Goal: Task Accomplishment & Management: Complete application form

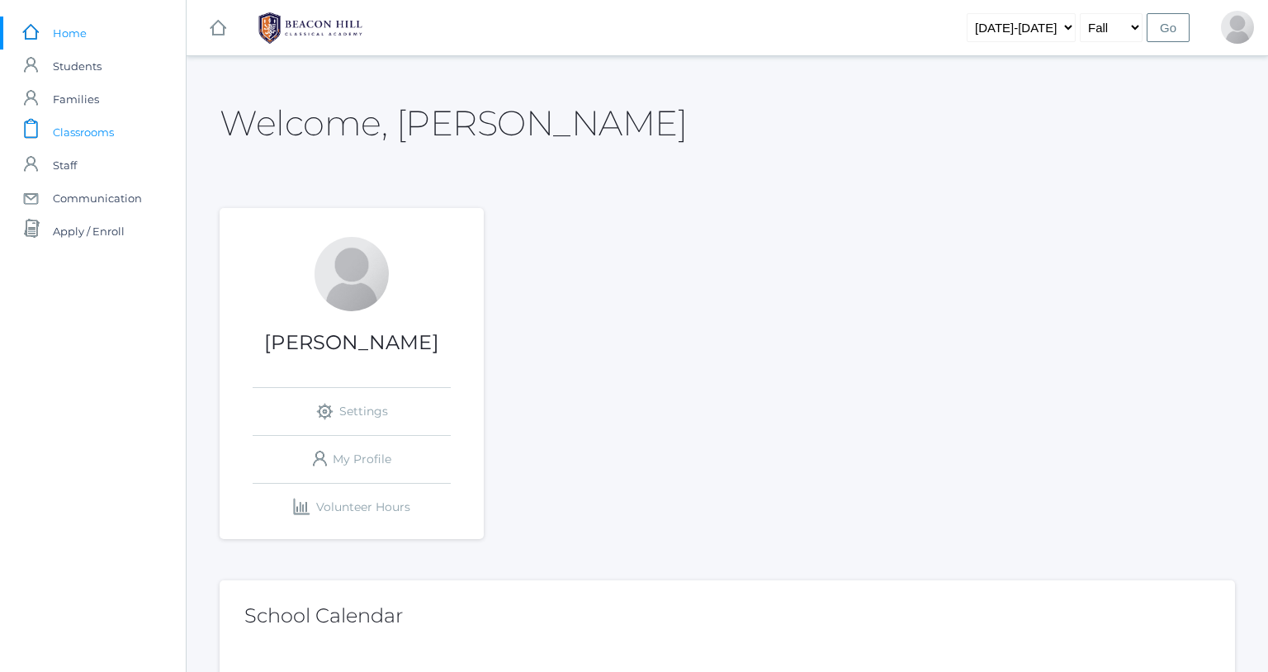
click at [83, 137] on span "Classrooms" at bounding box center [83, 132] width 61 height 33
click at [88, 135] on span "Classrooms" at bounding box center [83, 132] width 61 height 33
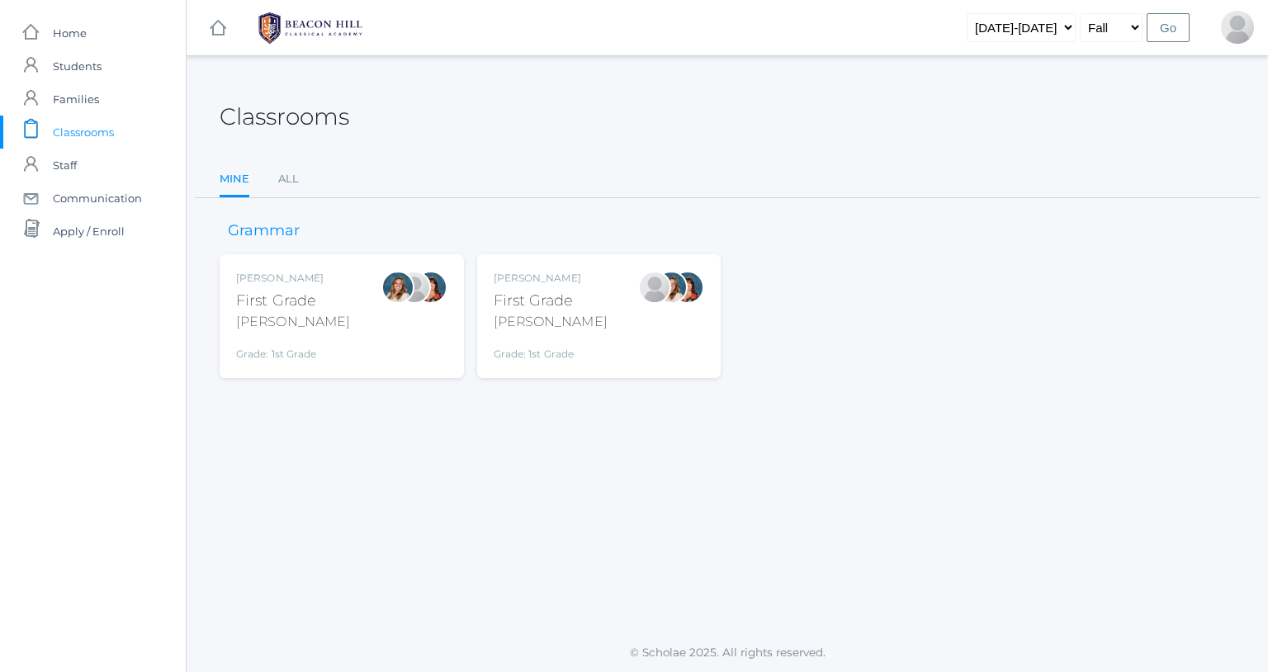
click at [540, 302] on div "First Grade" at bounding box center [551, 301] width 114 height 22
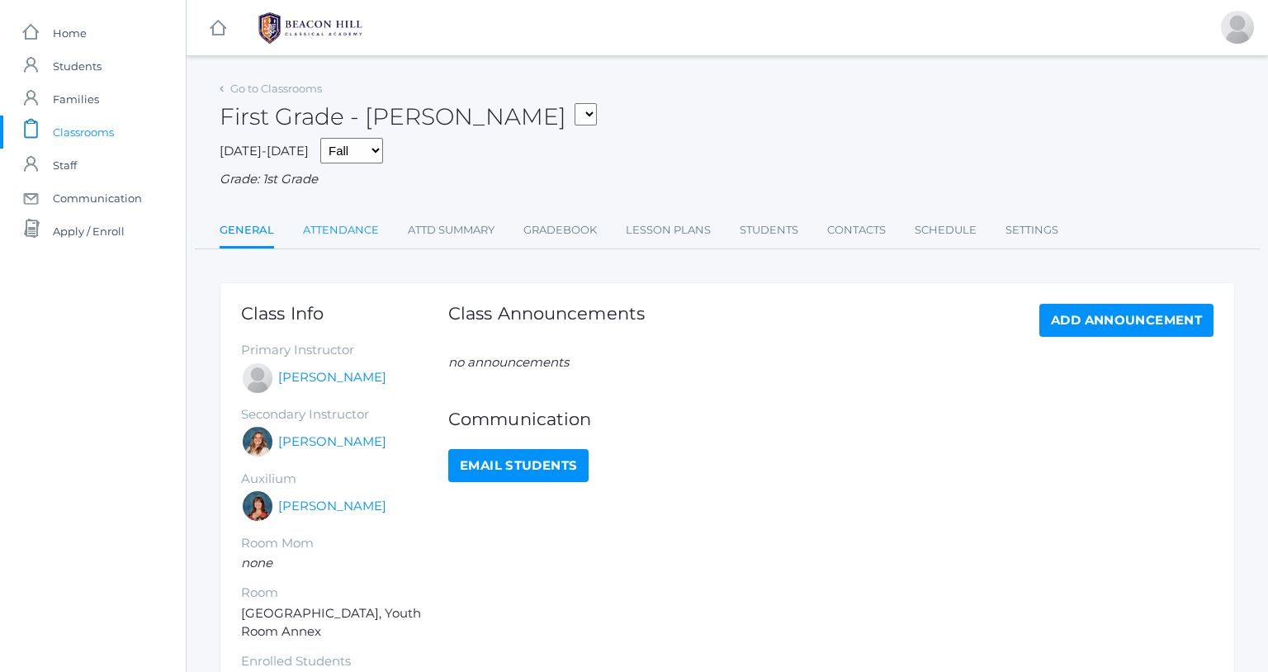
click at [352, 224] on link "Attendance" at bounding box center [341, 230] width 76 height 33
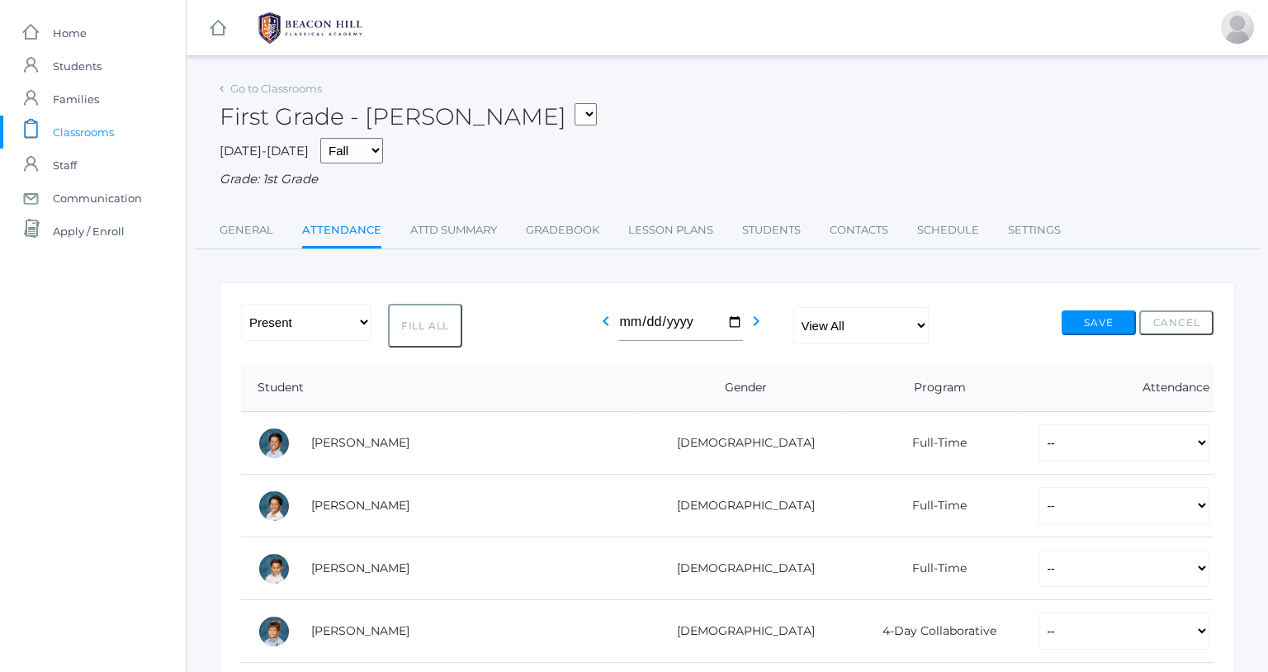
click at [430, 328] on button "Fill All" at bounding box center [425, 326] width 74 height 44
select select "P"
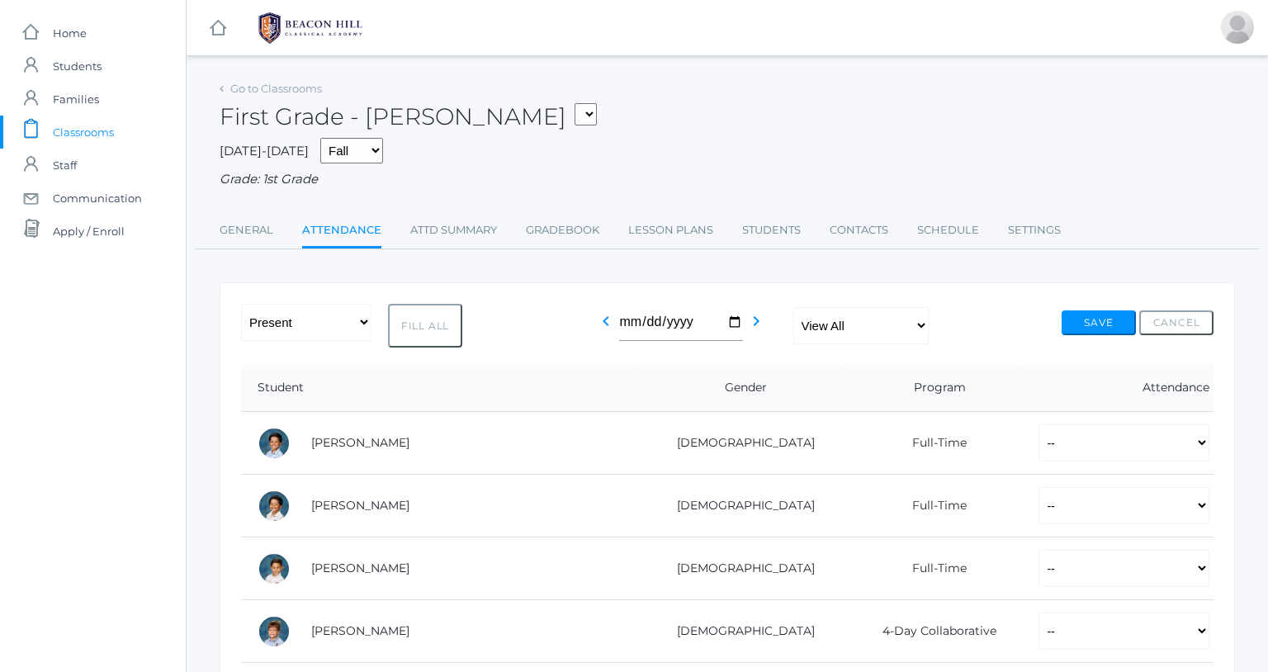
select select "P"
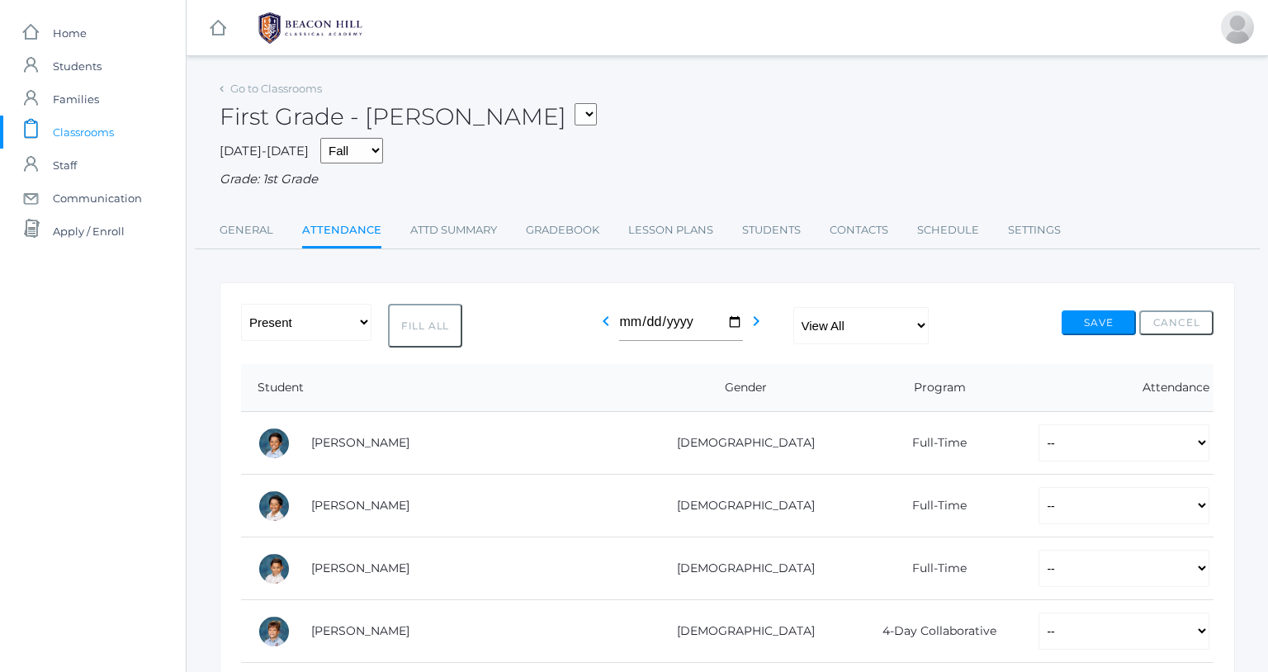
select select "P"
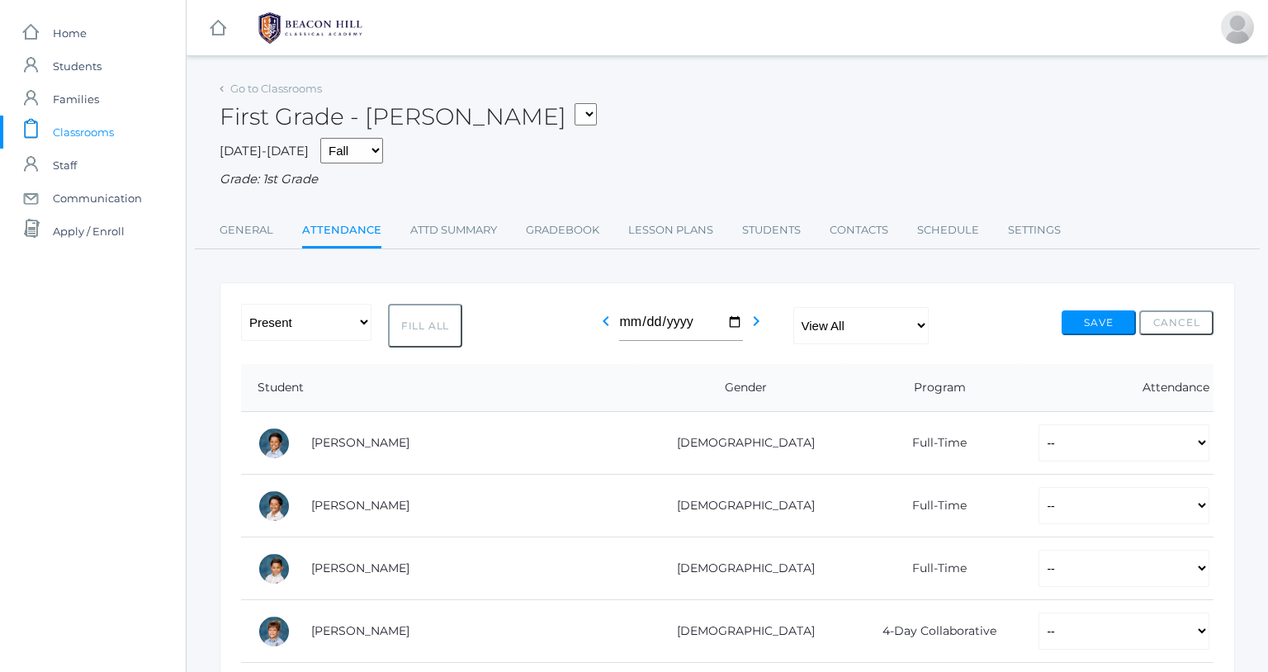
select select "P"
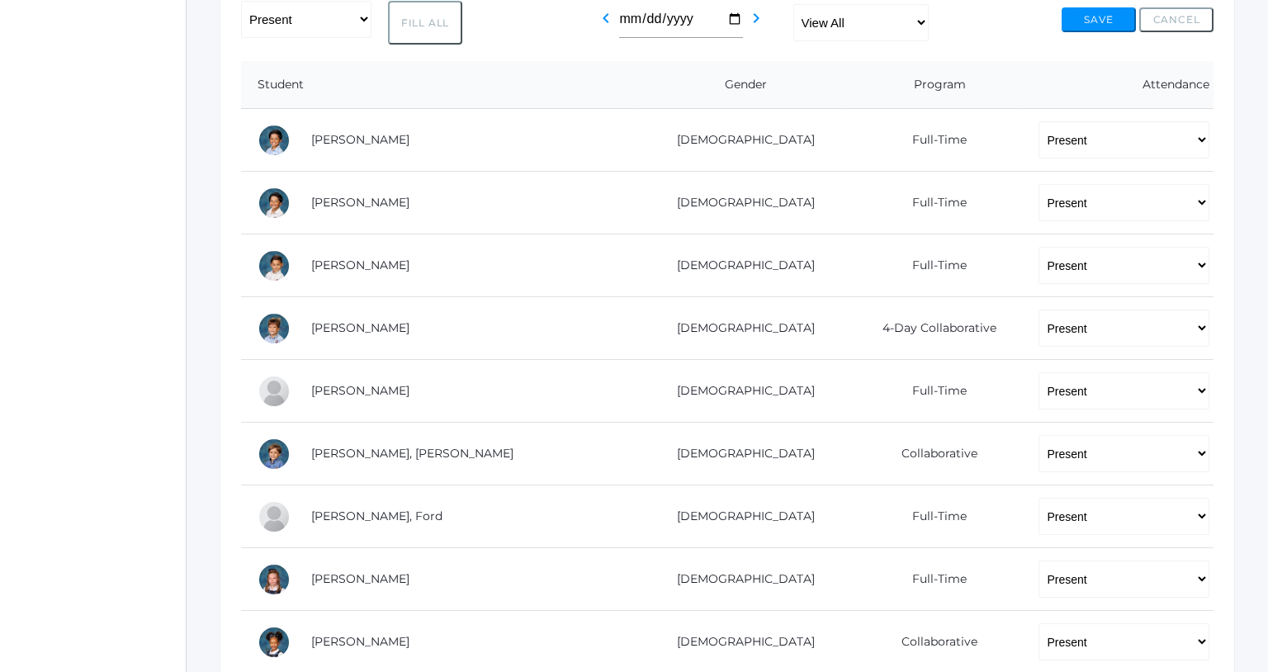
scroll to position [321, 0]
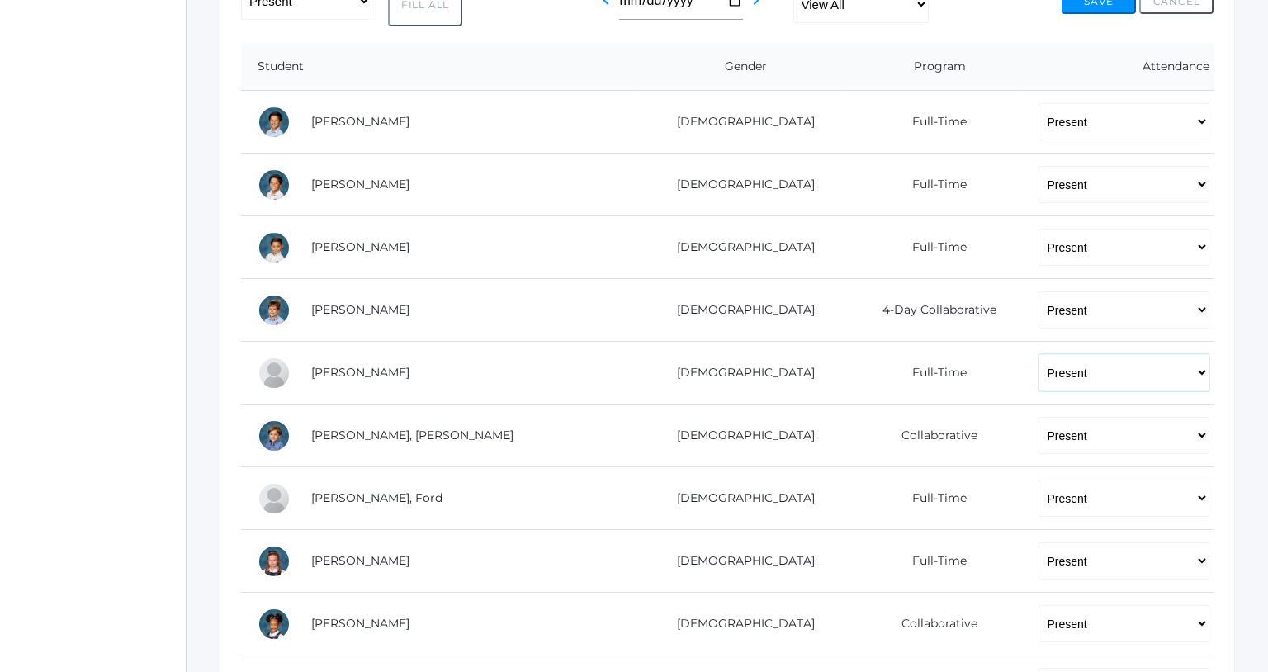
select select "TU"
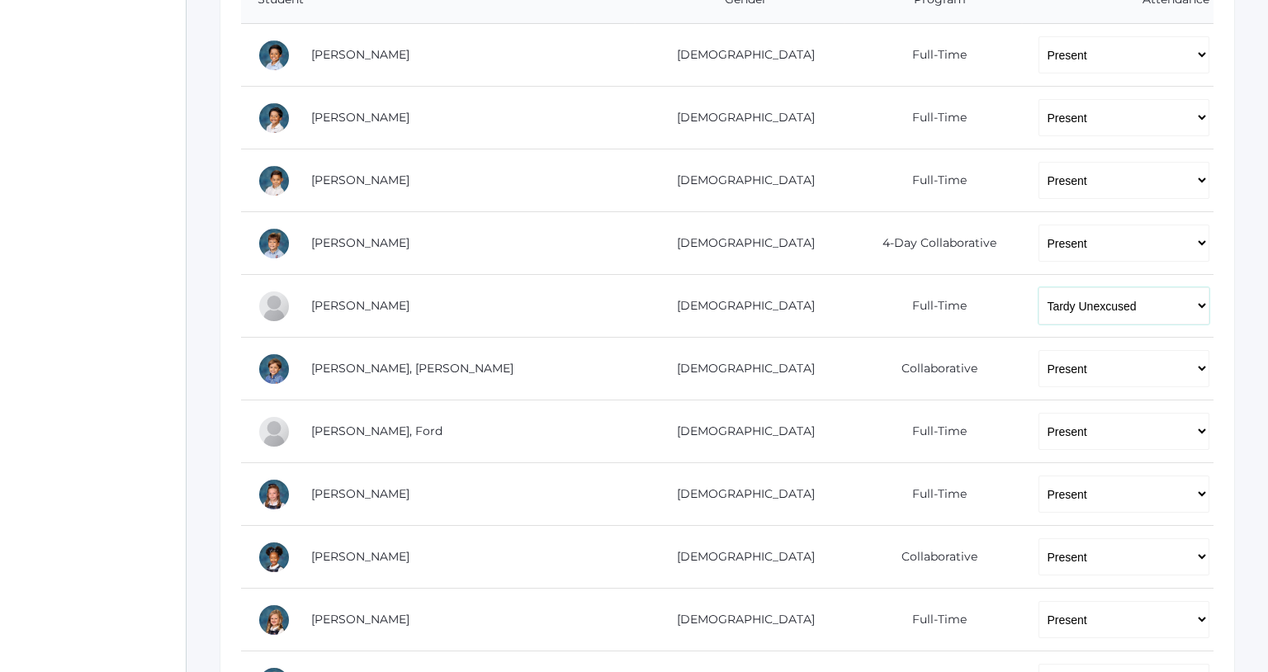
scroll to position [394, 0]
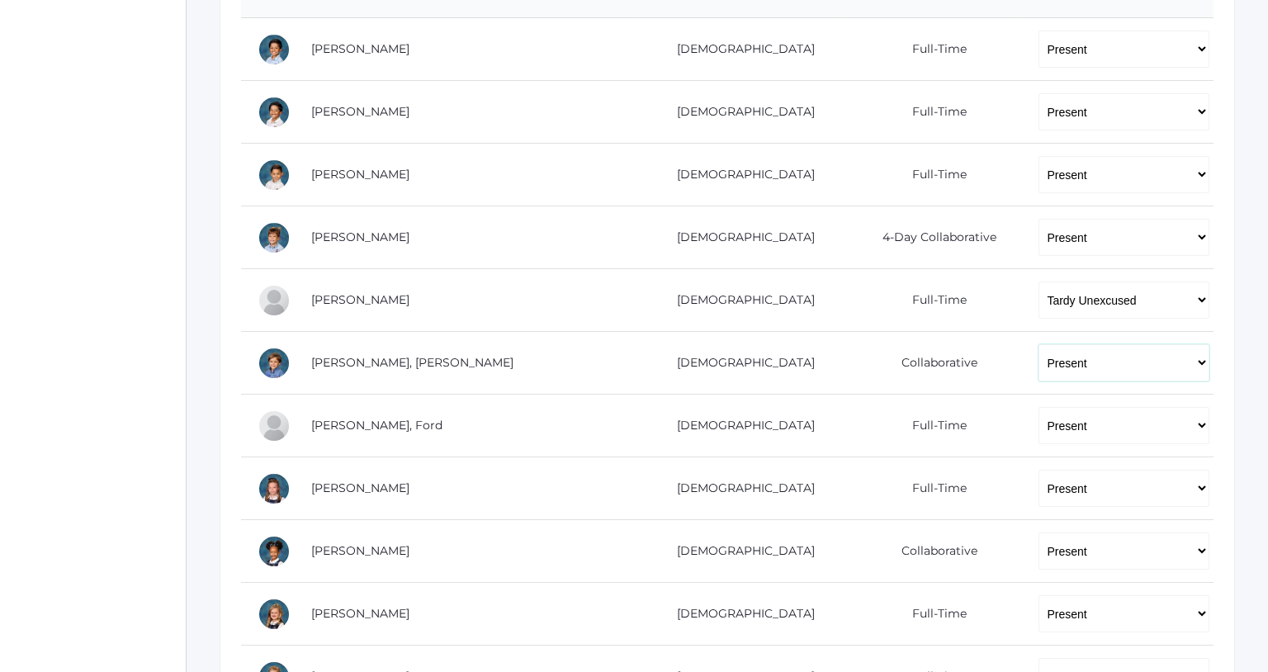
select select "TU"
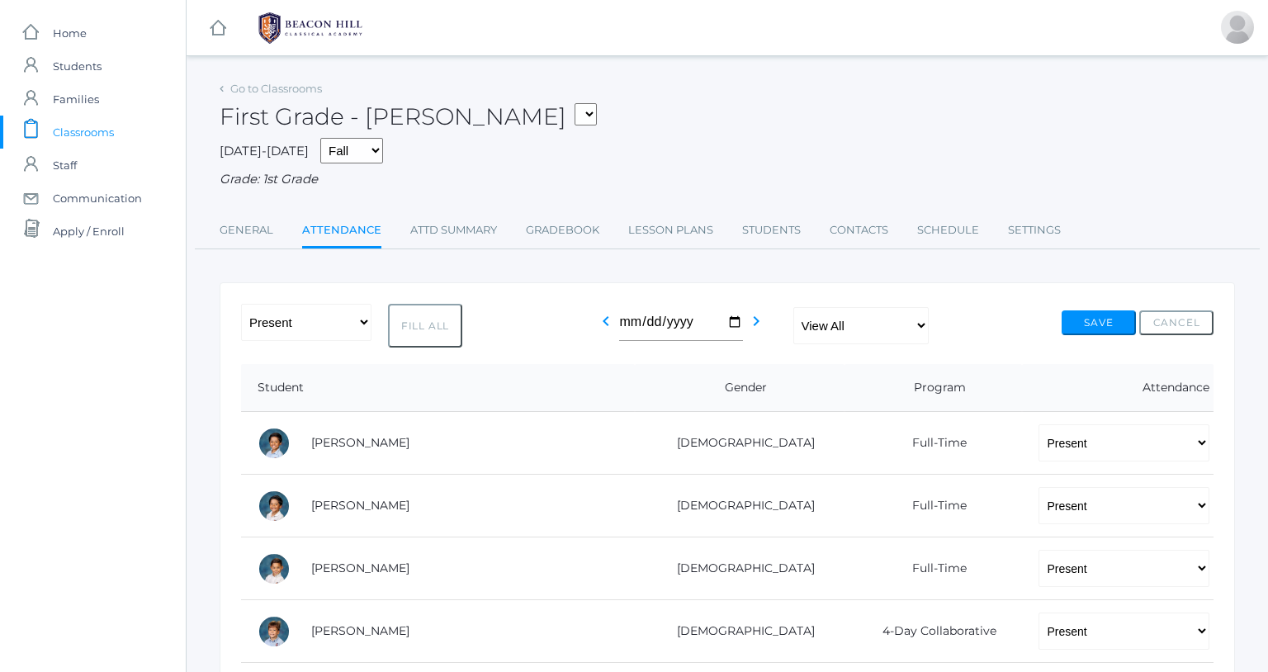
scroll to position [0, 0]
click at [1114, 312] on button "Save" at bounding box center [1099, 322] width 74 height 25
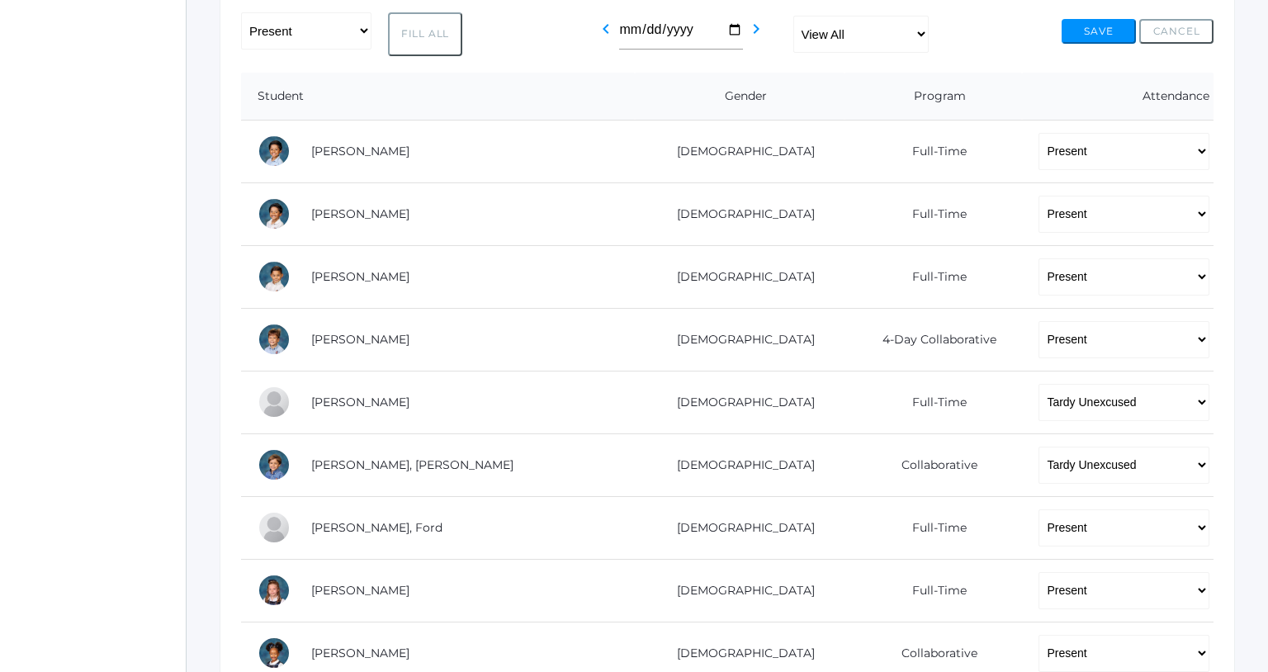
scroll to position [329, 0]
select select "AU"
click at [1086, 30] on button "Save" at bounding box center [1099, 32] width 74 height 25
